Goal: Transaction & Acquisition: Subscribe to service/newsletter

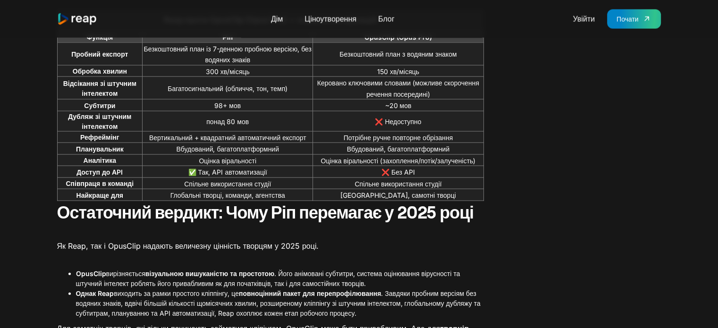
scroll to position [2029, 0]
drag, startPoint x: 194, startPoint y: 94, endPoint x: 357, endPoint y: 92, distance: 162.8
click at [357, 24] on font "Reap проти OpusClip (Opus Pro) — порівняння функцій" at bounding box center [270, 19] width 213 height 9
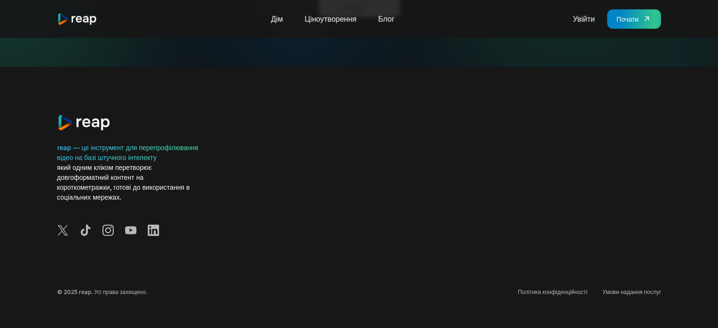
scroll to position [3136, 0]
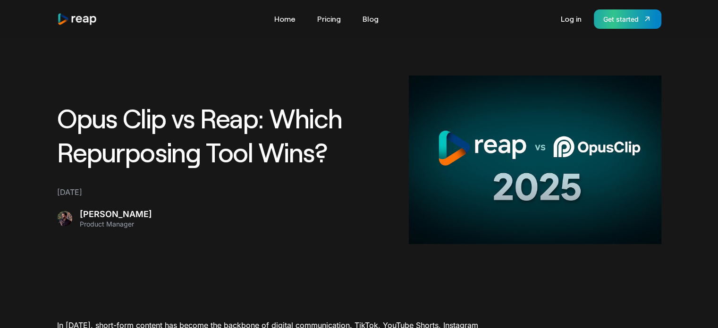
click at [640, 25] on link "Get started" at bounding box center [627, 18] width 67 height 19
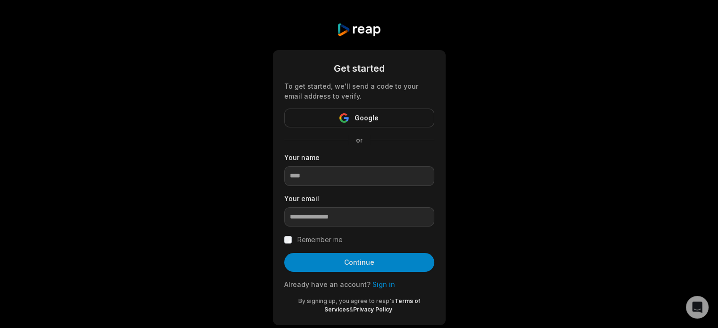
click at [364, 34] on img at bounding box center [358, 30] width 45 height 14
